Goal: Task Accomplishment & Management: Use online tool/utility

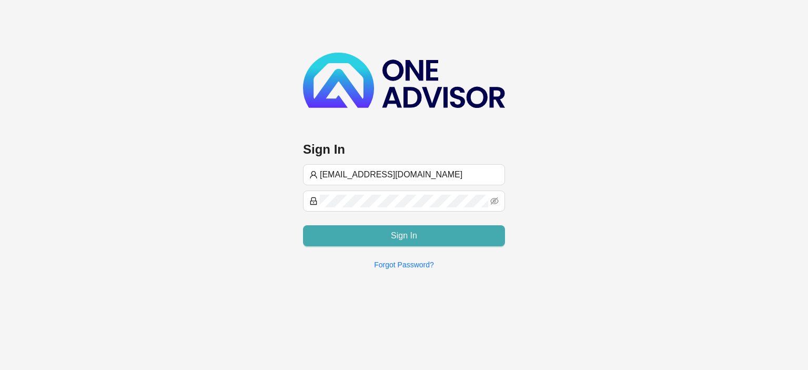
click at [363, 233] on button "Sign In" at bounding box center [404, 235] width 202 height 21
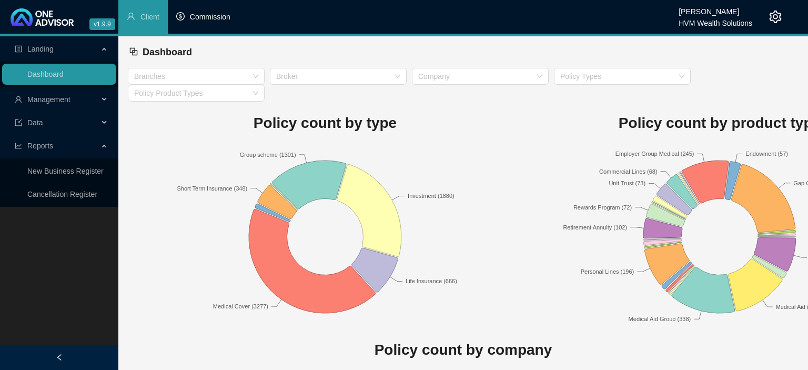
click at [210, 18] on span "Commission" at bounding box center [210, 17] width 41 height 8
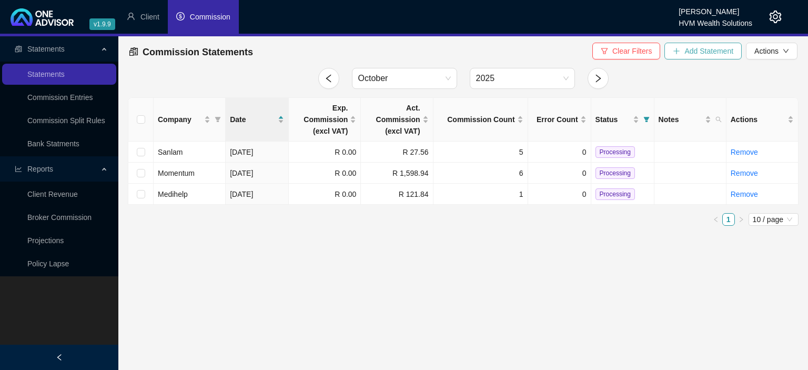
click at [694, 47] on span "Add Statement" at bounding box center [708, 51] width 49 height 12
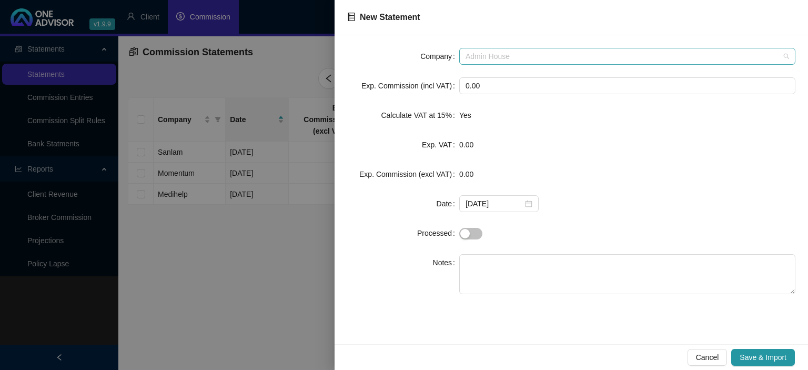
click at [502, 57] on span "Admin House" at bounding box center [628, 56] width 324 height 16
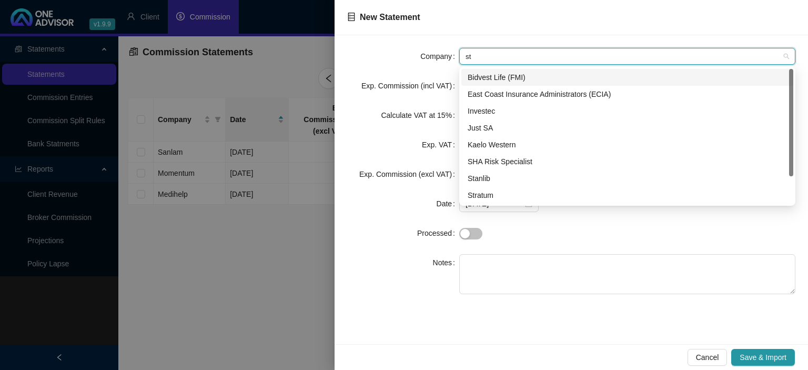
type input "sta"
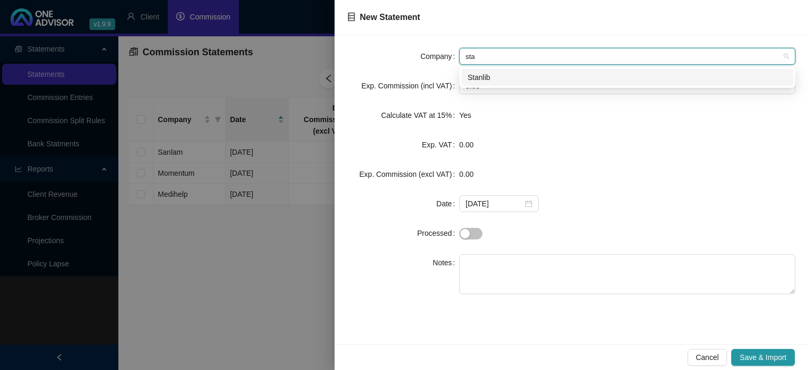
click at [478, 78] on div "Stanlib" at bounding box center [627, 78] width 319 height 12
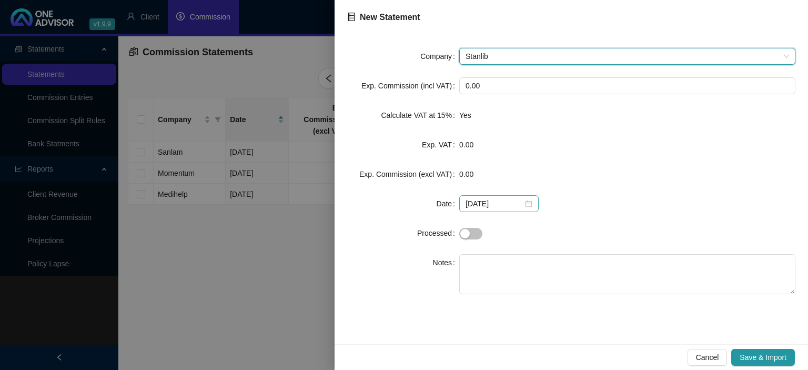
click at [521, 205] on div "[DATE]" at bounding box center [499, 204] width 67 height 12
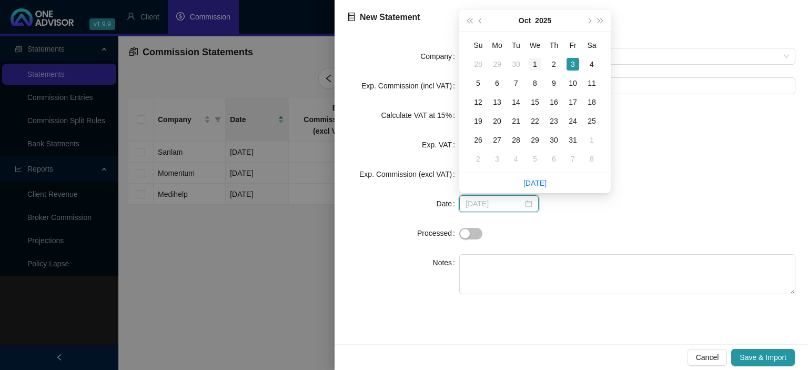
type input "2025-10-01"
click at [538, 61] on div "1" at bounding box center [535, 64] width 13 height 13
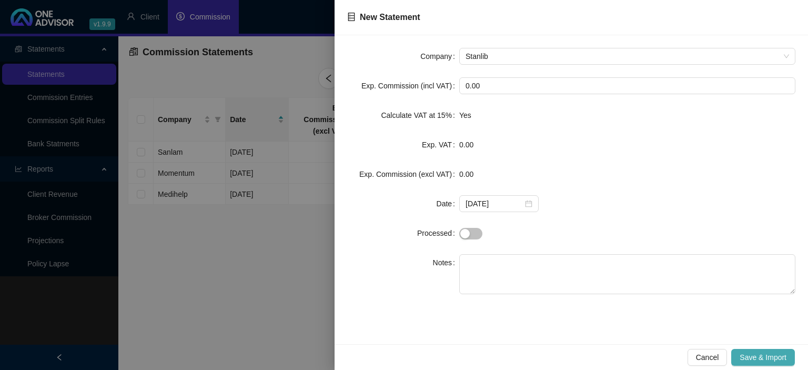
click at [750, 355] on span "Save & Import" at bounding box center [763, 357] width 47 height 12
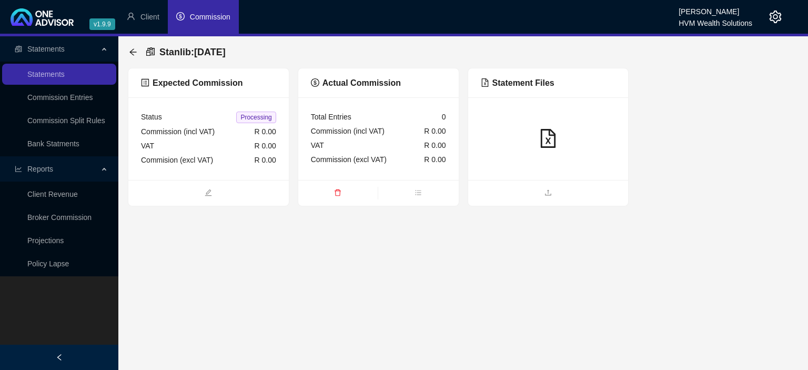
click at [523, 206] on main "Statements Statements Commission Entries Commission Split Rules Bank Statments …" at bounding box center [404, 203] width 808 height 334
click at [523, 197] on span "upload" at bounding box center [548, 194] width 160 height 12
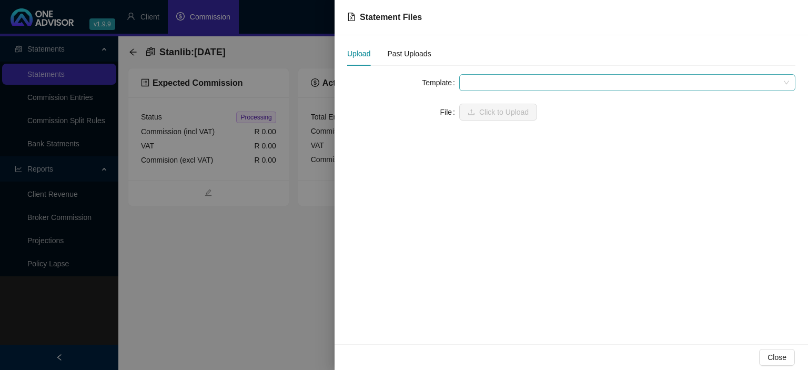
click at [513, 80] on span at bounding box center [628, 83] width 324 height 16
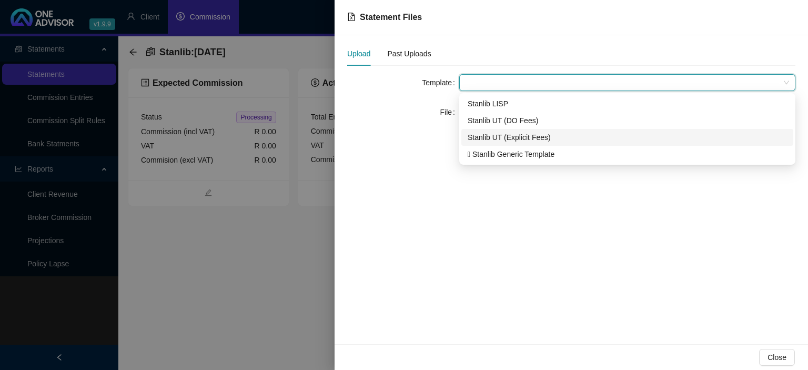
click at [491, 133] on div "Stanlib UT (Explicit Fees)" at bounding box center [627, 138] width 319 height 12
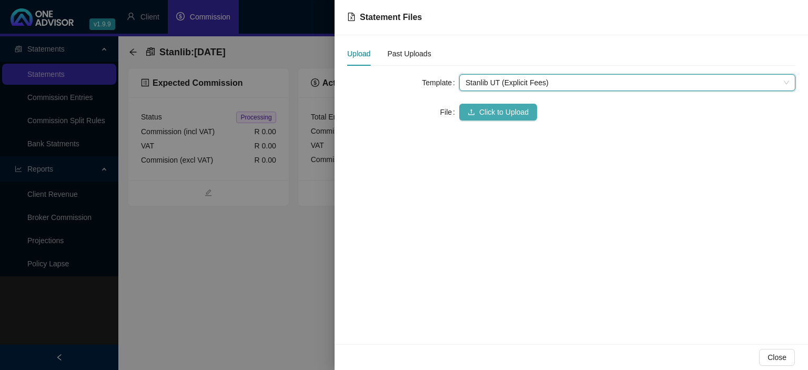
click at [491, 113] on span "Click to Upload" at bounding box center [503, 112] width 49 height 12
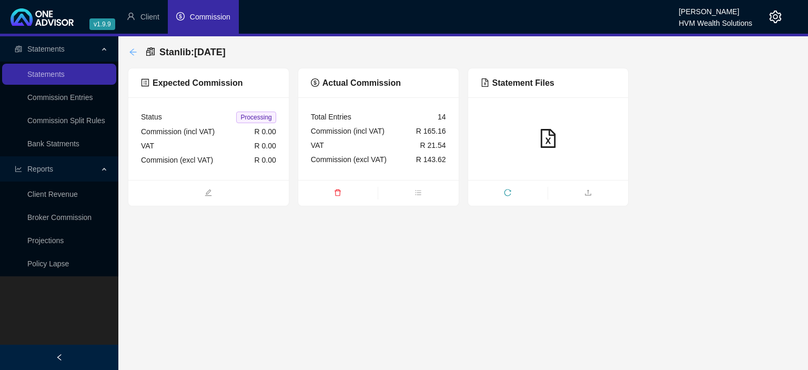
click at [130, 54] on icon "arrow-left" at bounding box center [133, 52] width 8 height 8
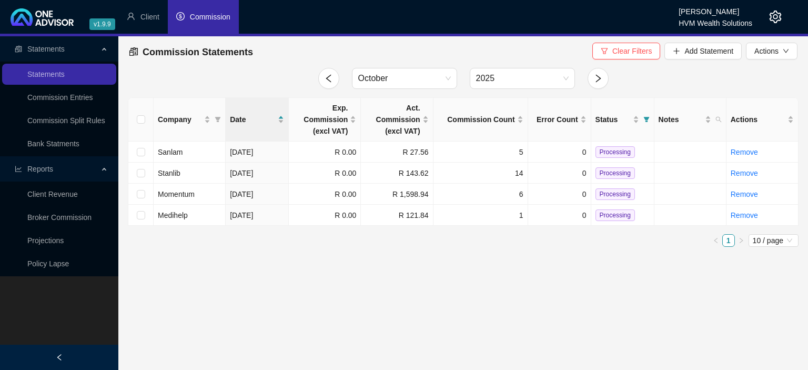
click at [776, 20] on icon "setting" at bounding box center [775, 17] width 13 height 13
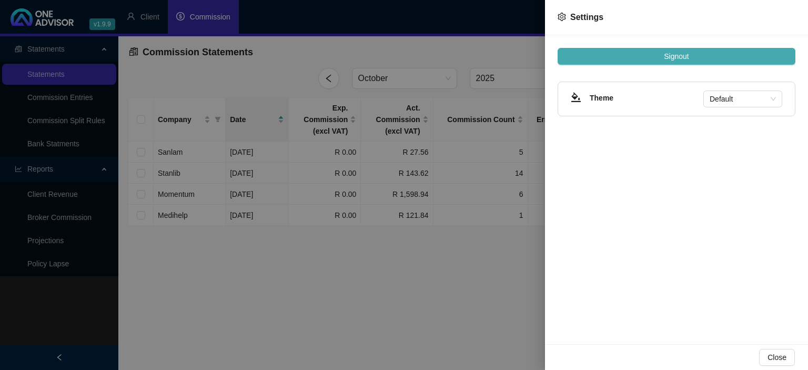
click at [673, 58] on span "Signout" at bounding box center [676, 57] width 25 height 12
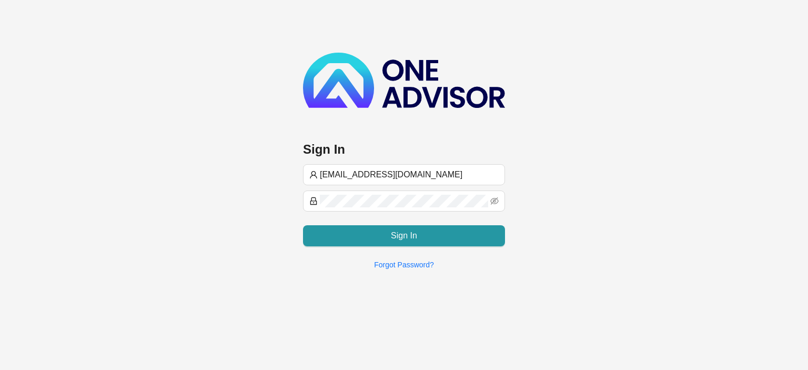
type input "[EMAIL_ADDRESS][DOMAIN_NAME]"
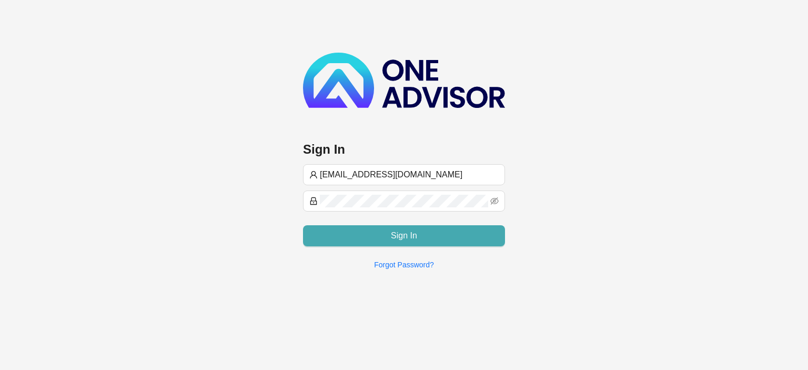
type input "[EMAIL_ADDRESS][DOMAIN_NAME]"
click at [416, 242] on button "Sign In" at bounding box center [404, 235] width 202 height 21
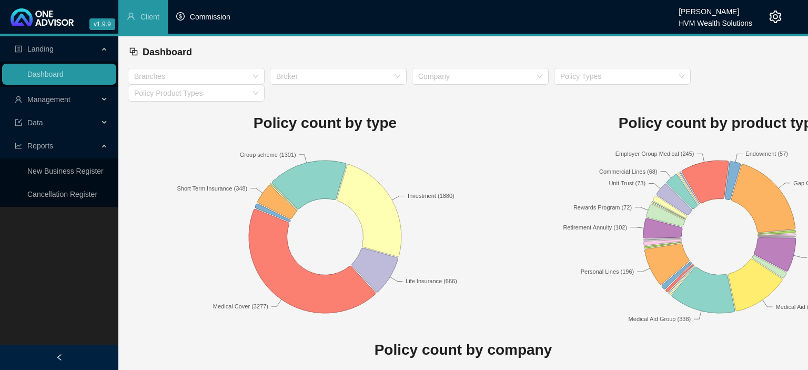
click at [213, 22] on li "Commission" at bounding box center [203, 17] width 71 height 34
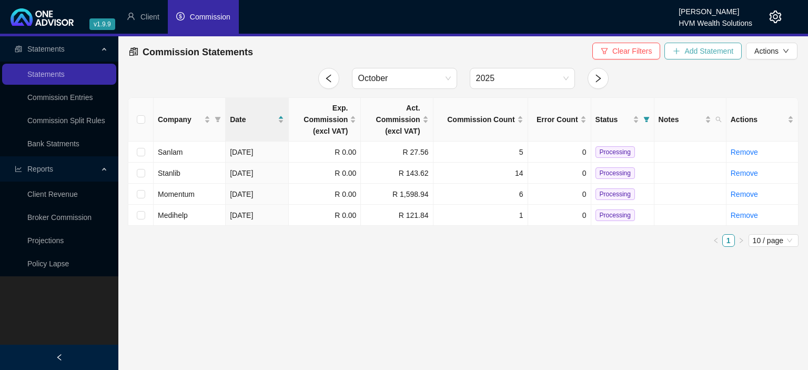
click at [706, 52] on span "Add Statement" at bounding box center [708, 51] width 49 height 12
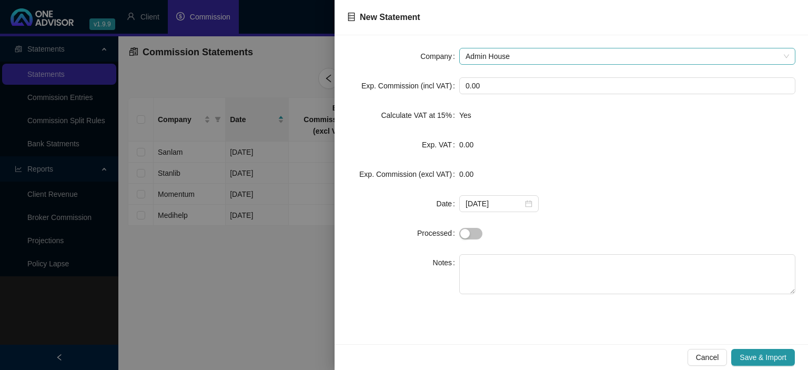
click at [561, 58] on span "Admin House" at bounding box center [628, 56] width 324 height 16
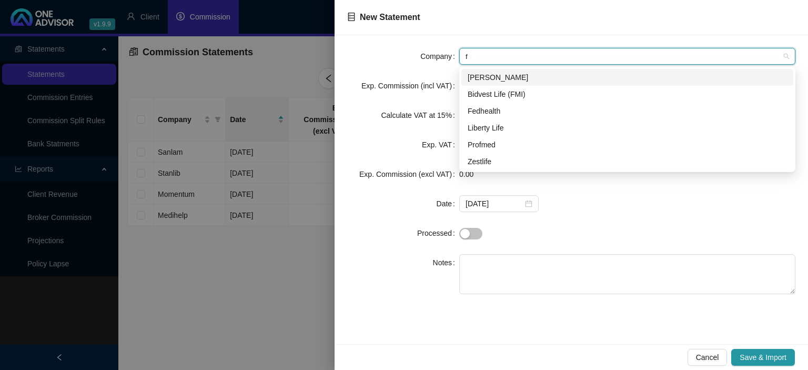
type input "fm"
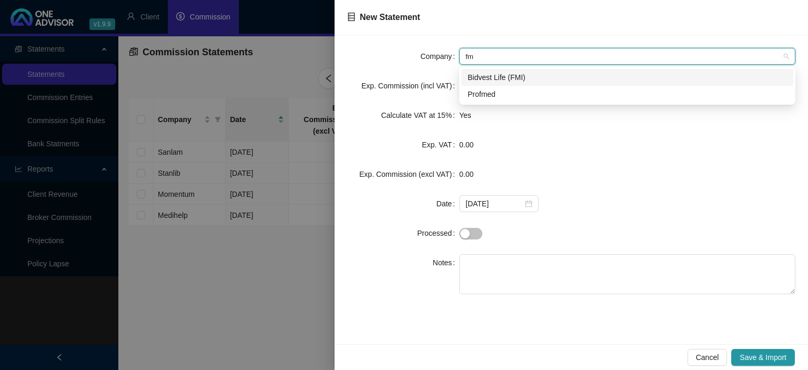
click at [484, 77] on div "Bidvest Life (FMI)" at bounding box center [627, 78] width 319 height 12
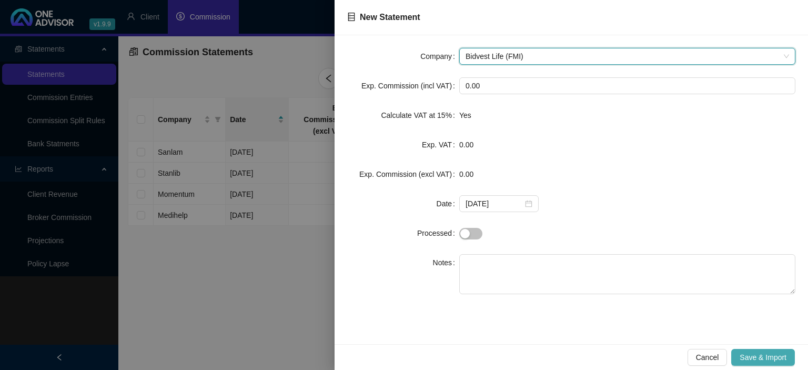
click at [751, 357] on span "Save & Import" at bounding box center [763, 357] width 47 height 12
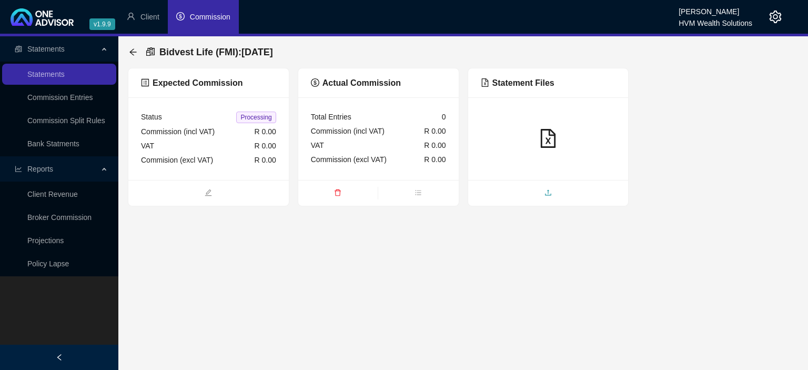
click at [522, 192] on span "upload" at bounding box center [548, 194] width 160 height 12
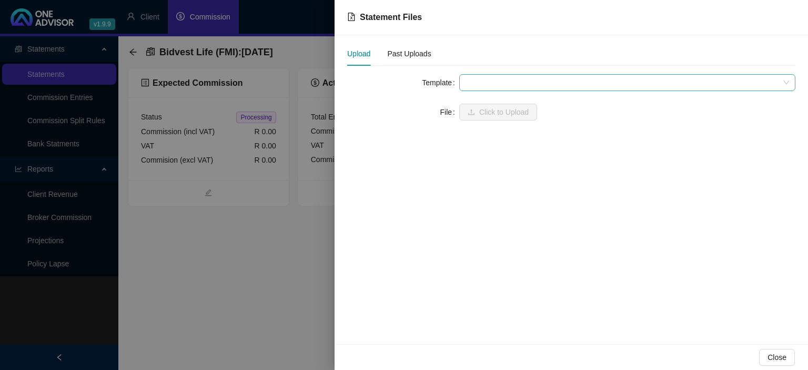
click at [512, 79] on span at bounding box center [628, 83] width 324 height 16
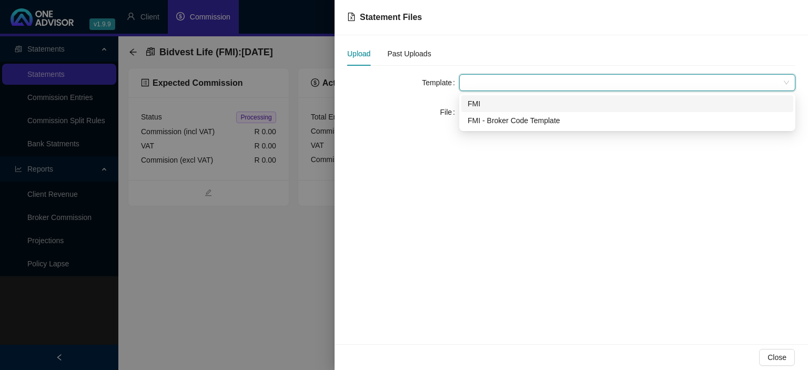
click at [508, 107] on div "FMI" at bounding box center [627, 104] width 319 height 12
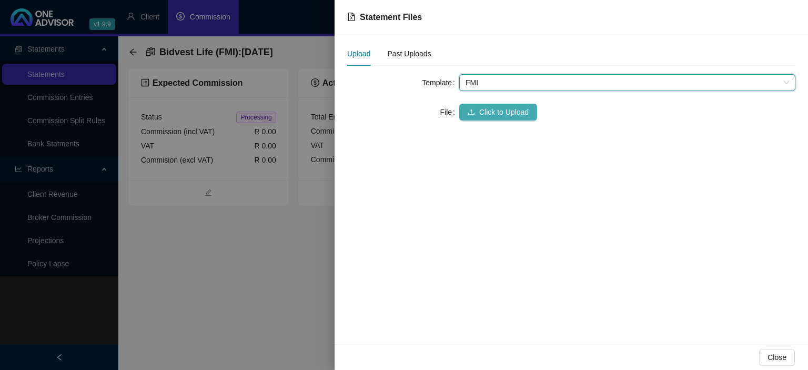
click at [502, 110] on span "Click to Upload" at bounding box center [503, 112] width 49 height 12
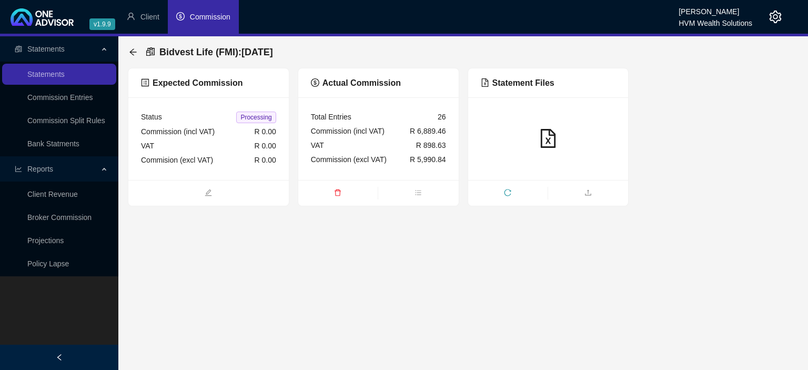
click at [138, 52] on div "Bidvest Life (FMI) : [DATE]" at bounding box center [204, 52] width 150 height 19
click at [135, 52] on icon "arrow-left" at bounding box center [133, 52] width 8 height 8
click at [771, 16] on icon "setting" at bounding box center [776, 17] width 12 height 13
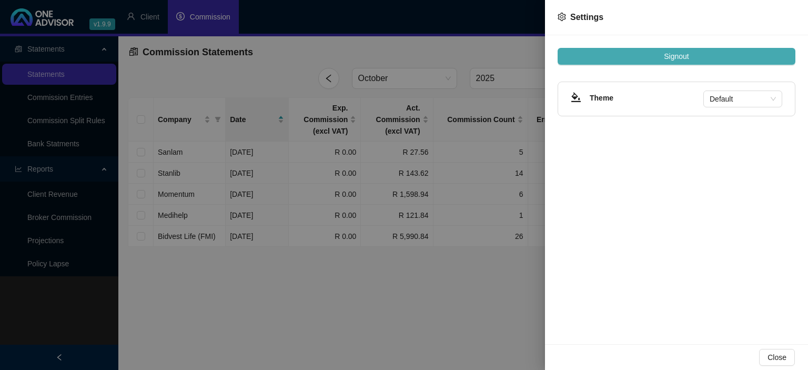
click at [670, 54] on span "Signout" at bounding box center [676, 57] width 25 height 12
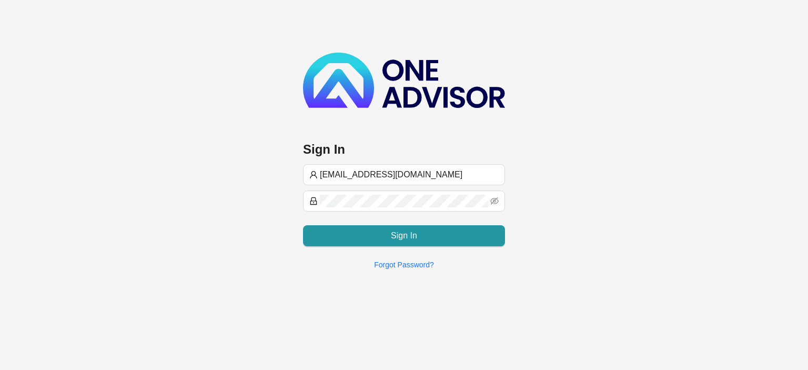
type input "[EMAIL_ADDRESS][DOMAIN_NAME]"
